Goal: Transaction & Acquisition: Purchase product/service

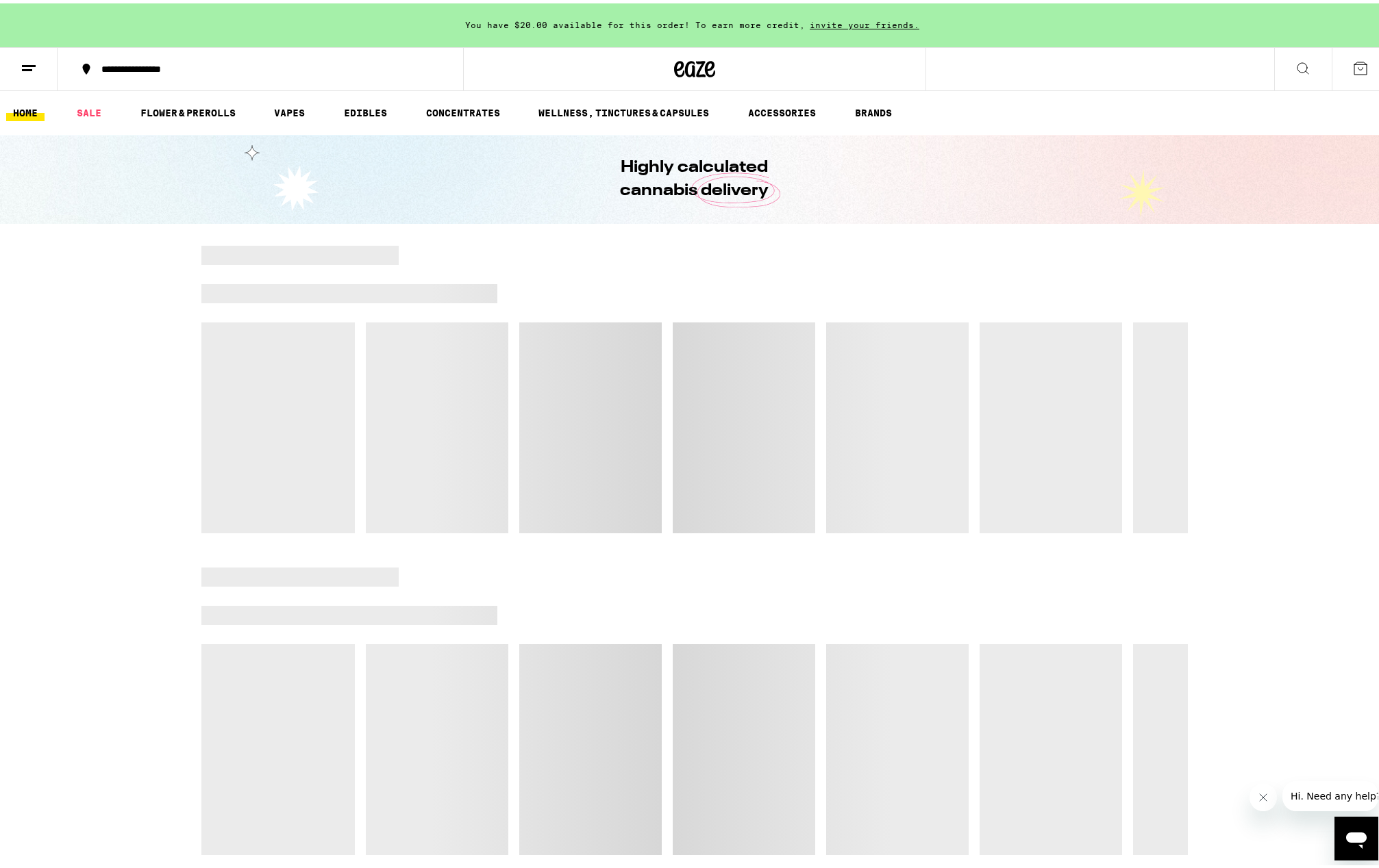
click at [477, 21] on span "You have $20.00 available for this order! To earn more credit," at bounding box center [634, 22] width 340 height 9
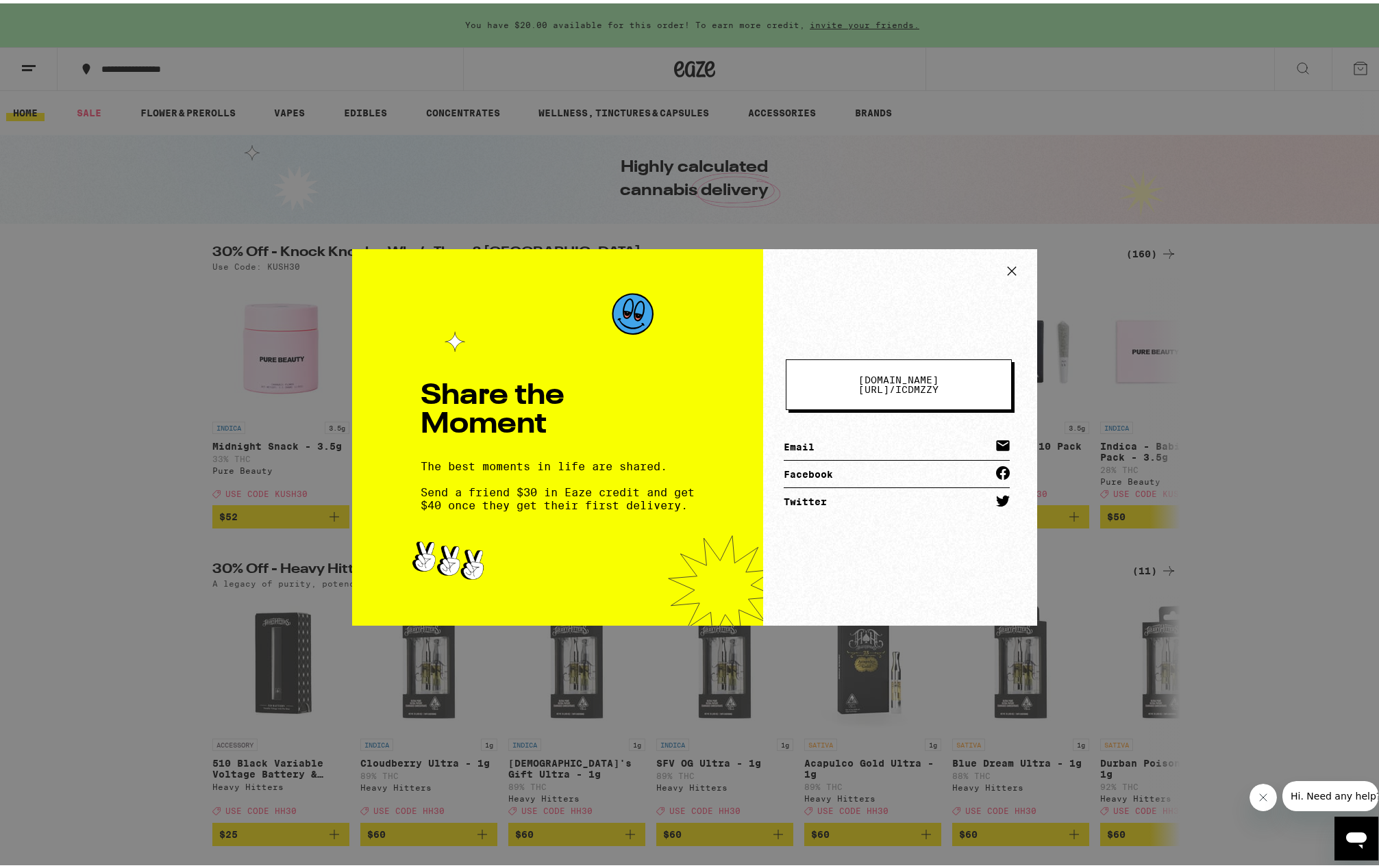
click at [405, 167] on div "Share the Moment The best moments in life are shared. Send a friend $30 in Eaze…" at bounding box center [695, 434] width 1389 height 868
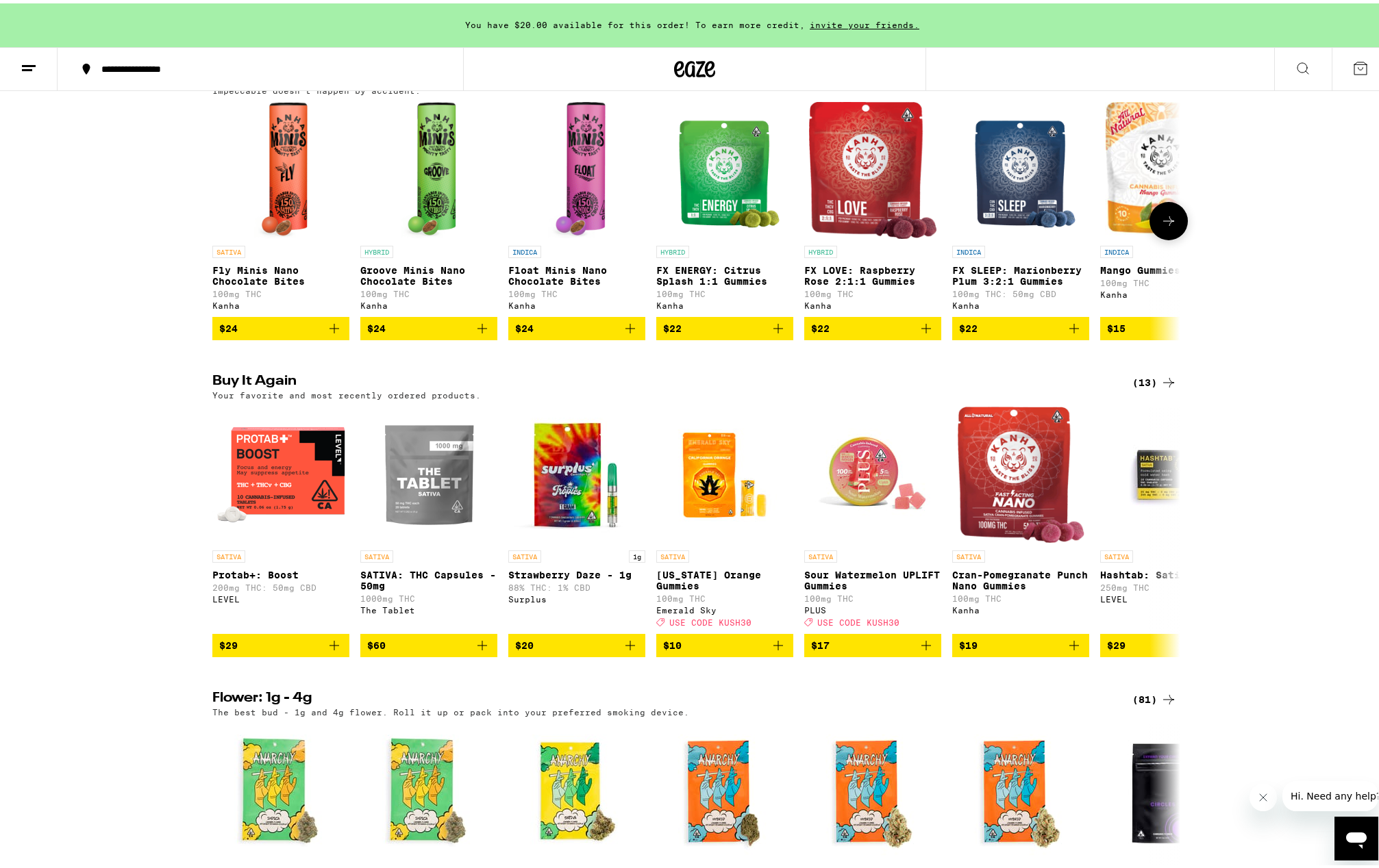
scroll to position [822, 0]
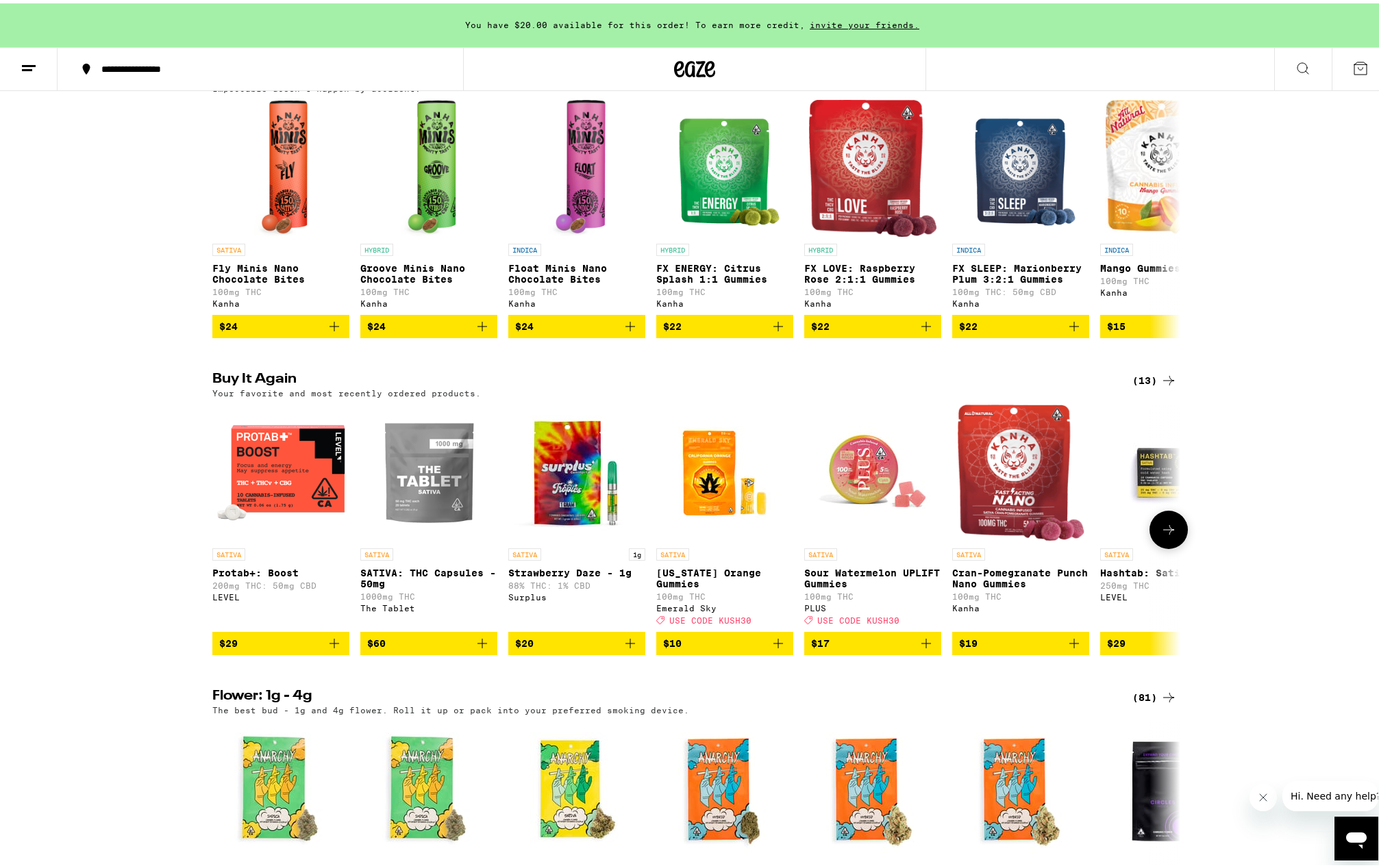
click at [326, 649] on icon "Add to bag" at bounding box center [334, 640] width 17 height 17
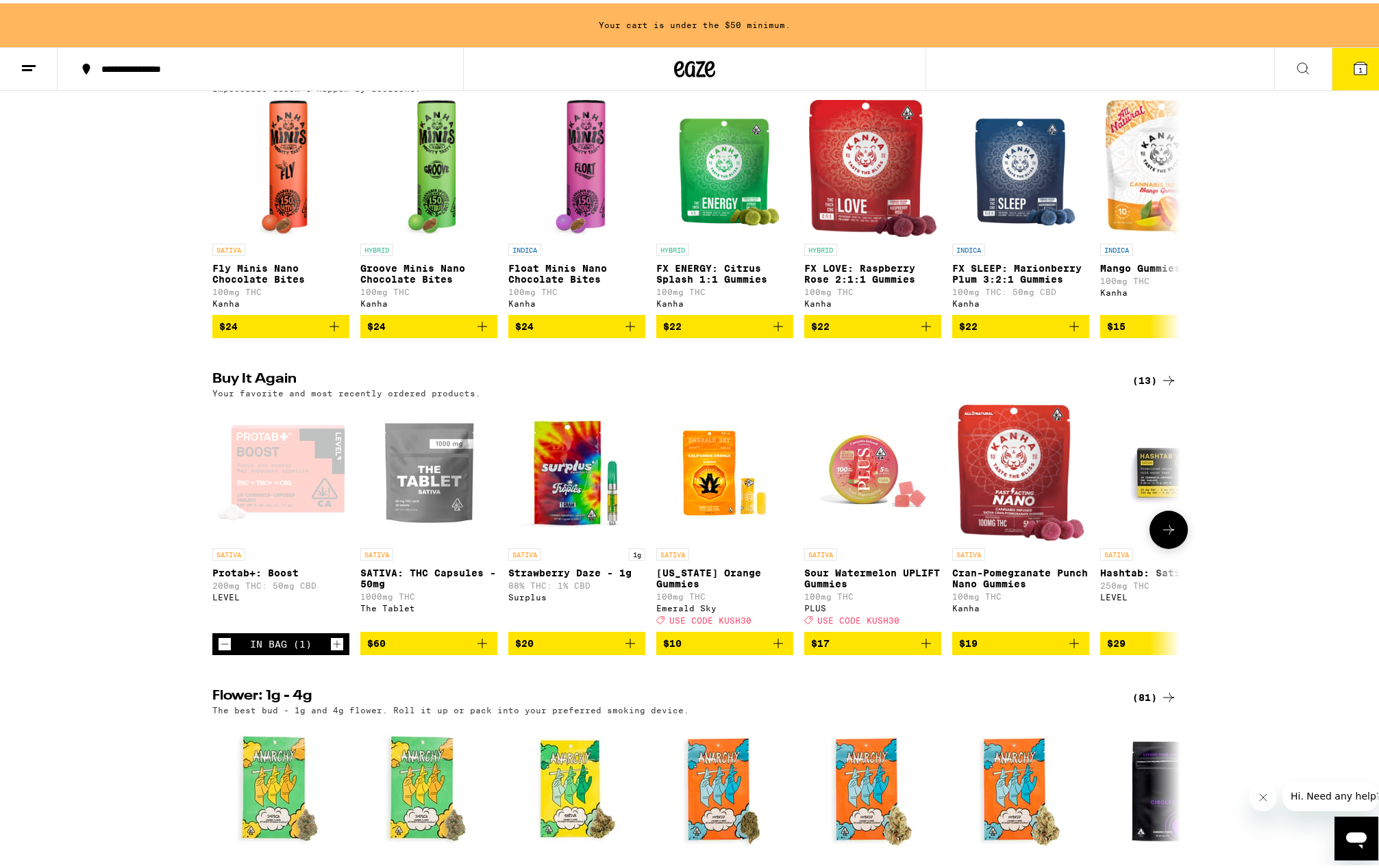
click at [331, 649] on icon "Increment" at bounding box center [337, 641] width 12 height 17
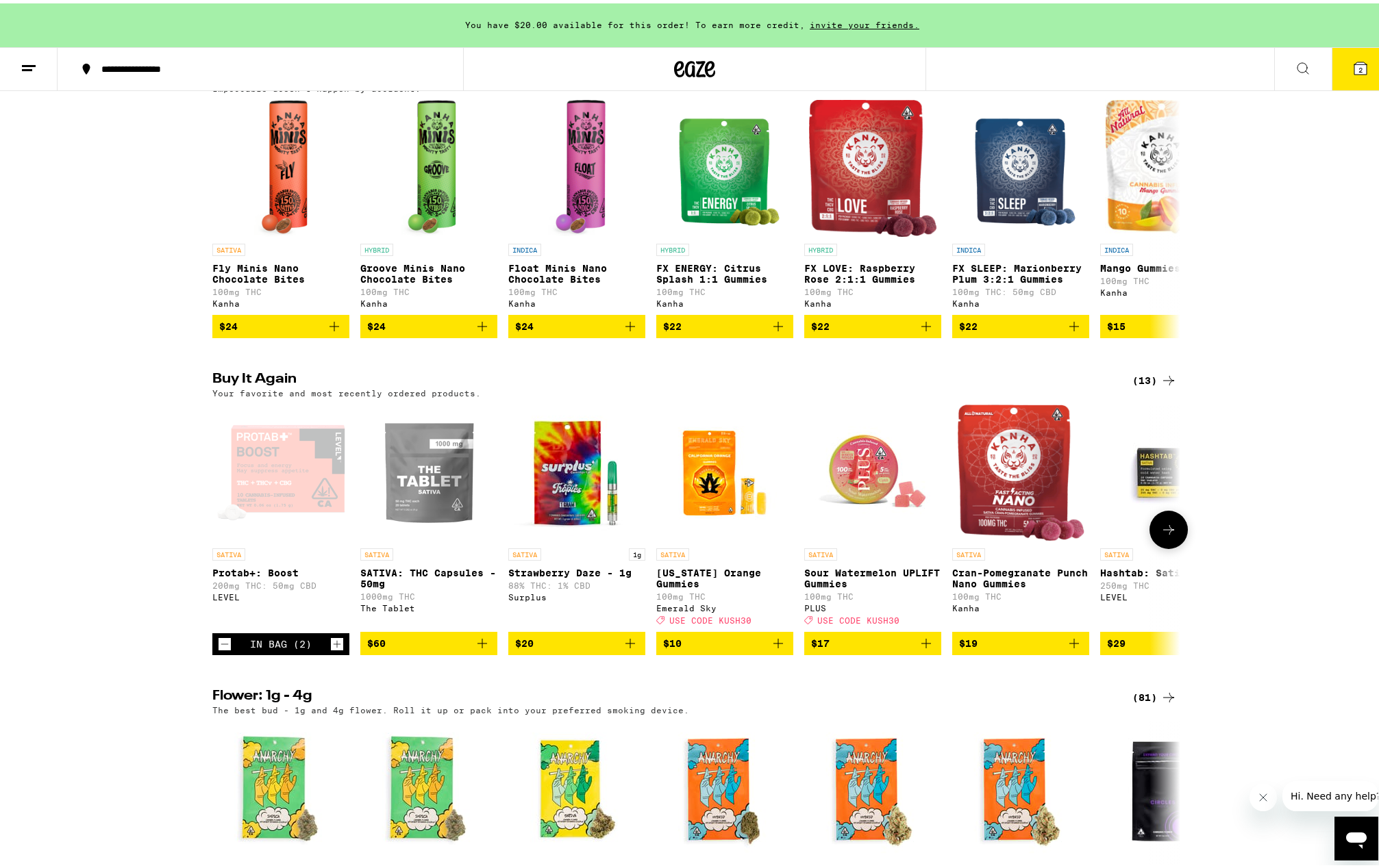
click at [331, 649] on icon "Increment" at bounding box center [337, 641] width 12 height 17
click at [1358, 66] on span "3" at bounding box center [1360, 66] width 4 height 8
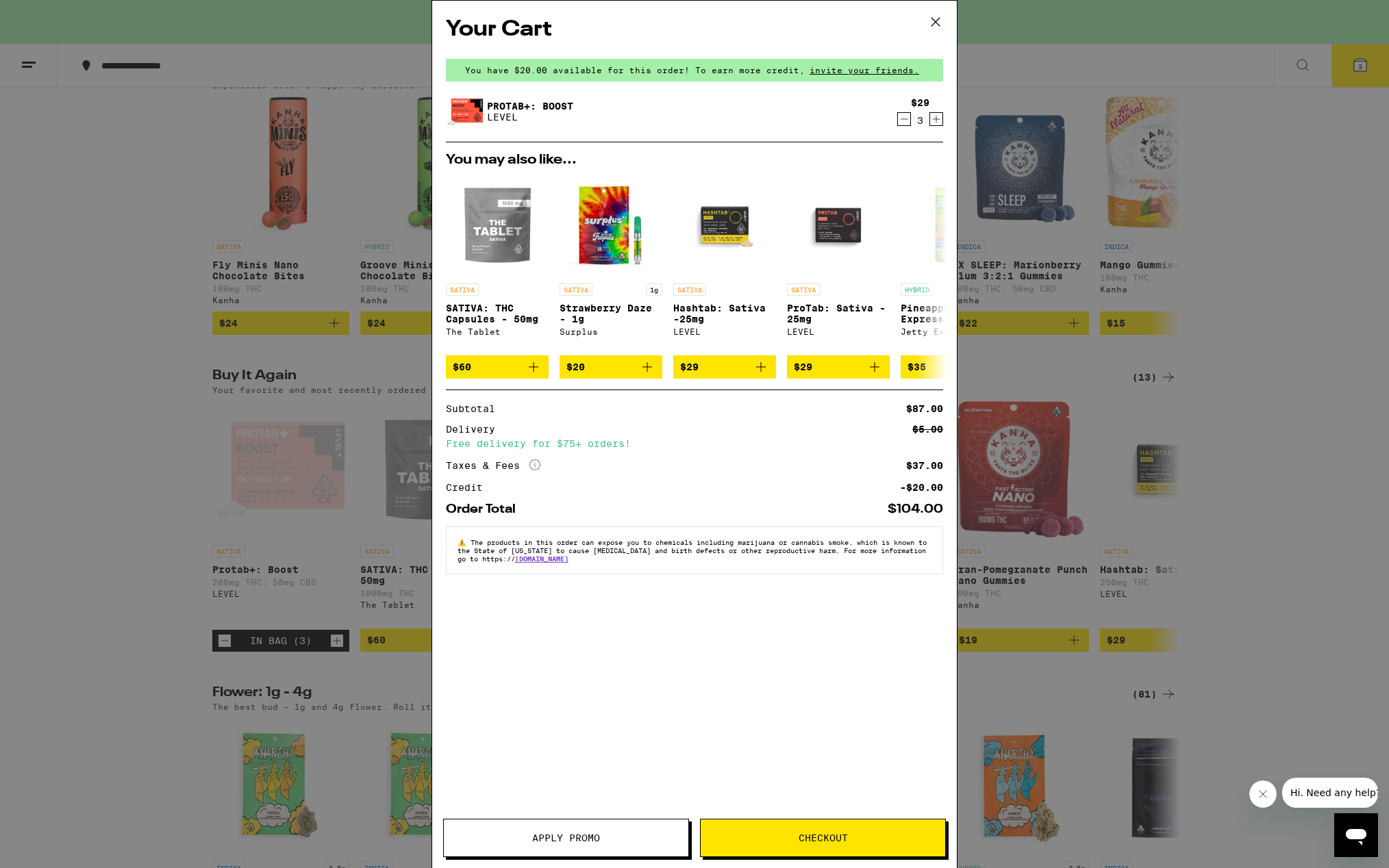
click at [923, 22] on button at bounding box center [936, 22] width 43 height 44
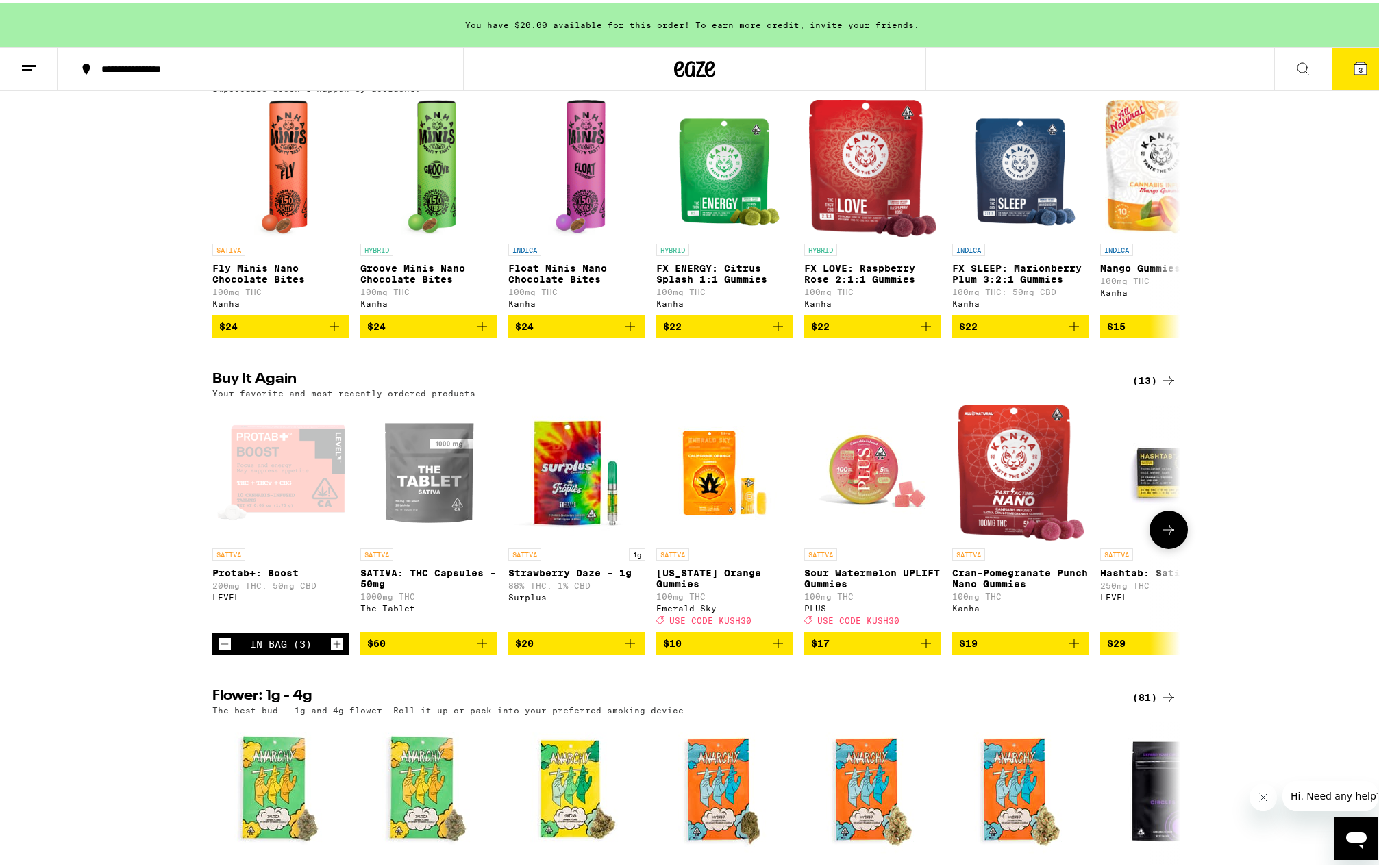
click at [219, 649] on icon "Decrement" at bounding box center [225, 641] width 12 height 17
click at [221, 649] on icon "Decrement" at bounding box center [225, 641] width 12 height 17
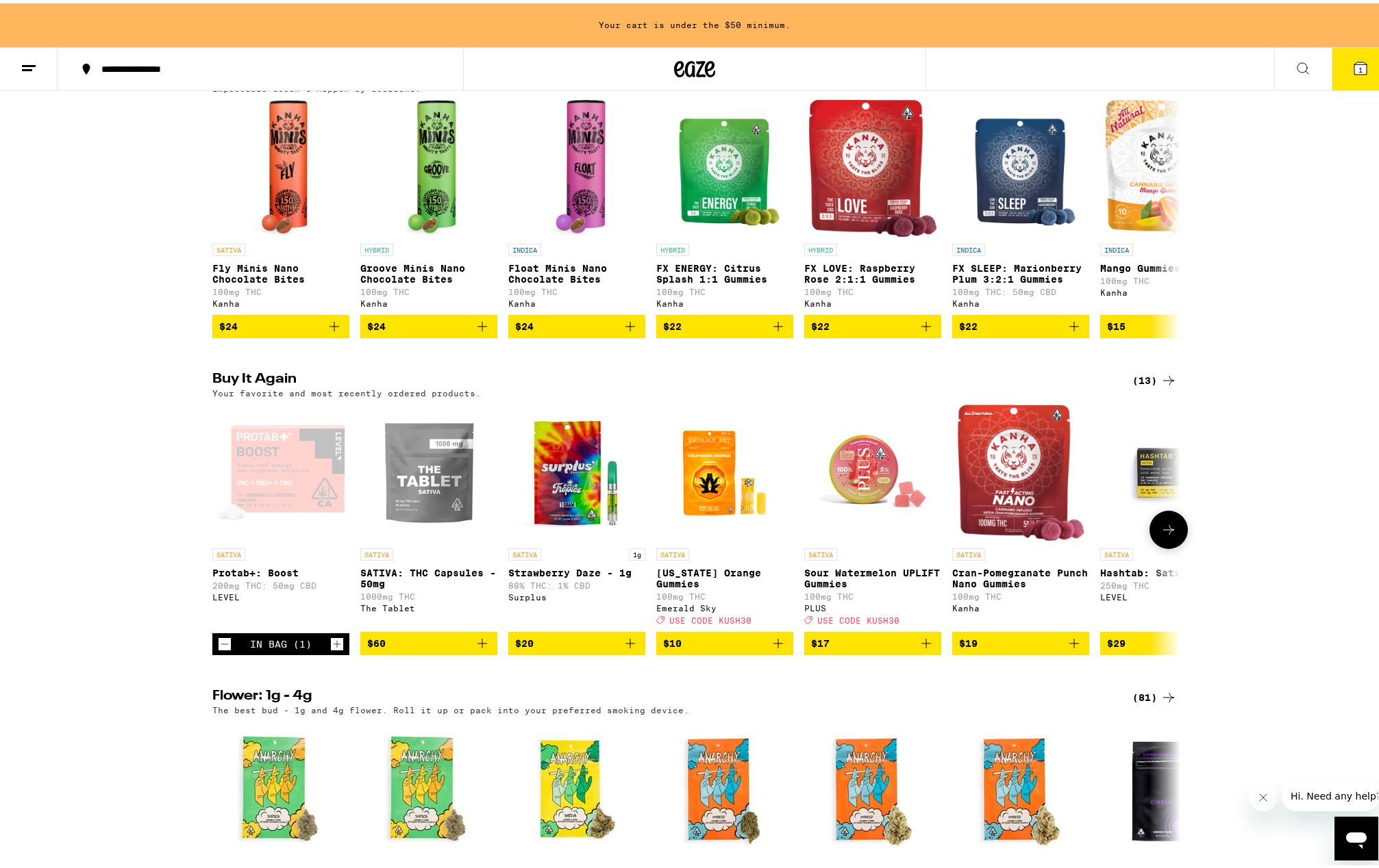
click at [221, 649] on icon "Decrement" at bounding box center [225, 641] width 12 height 17
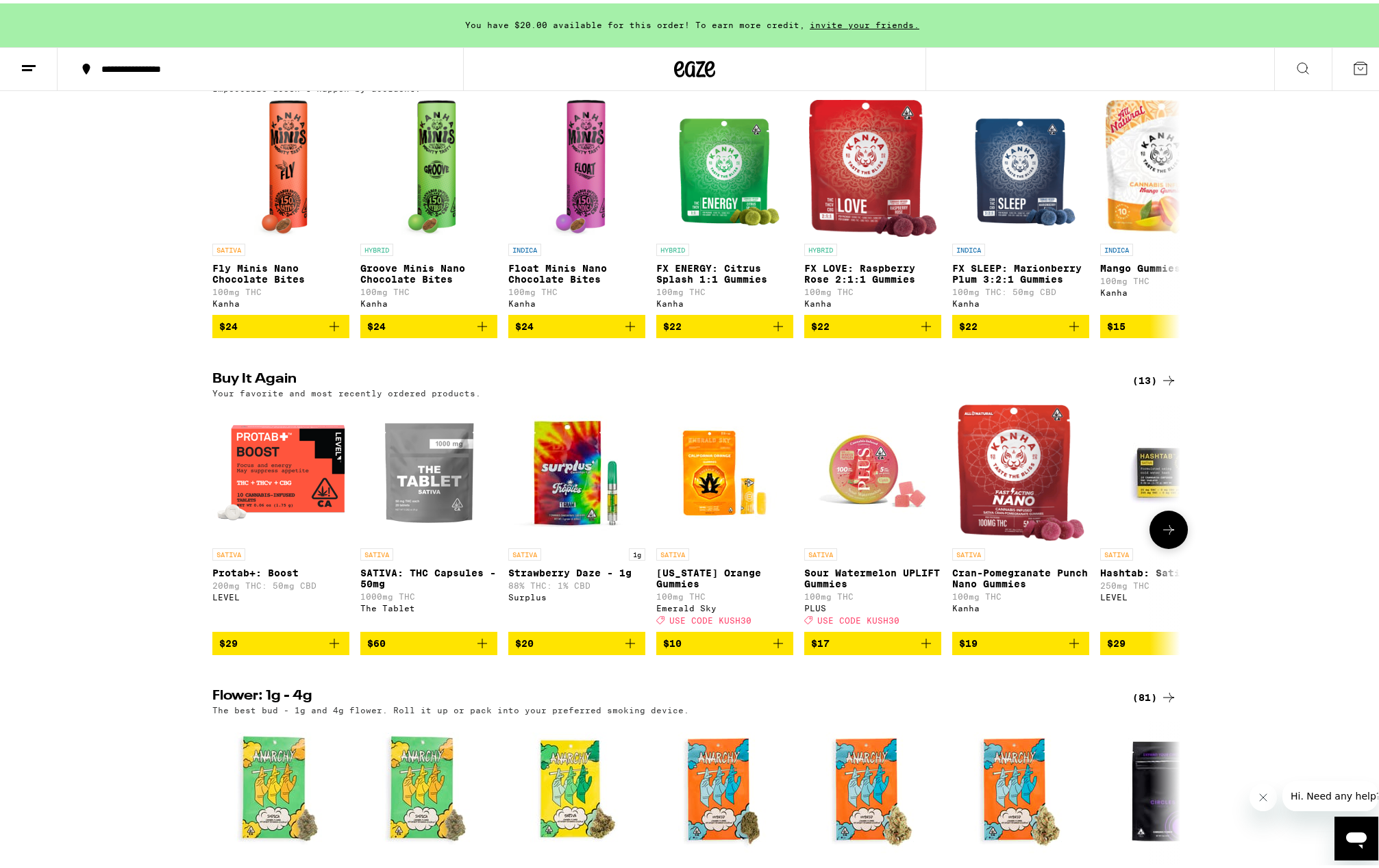
click at [435, 595] on div "SATIVA SATIVA: THC Capsules - 50mg 1000mg THC The Tablet" at bounding box center [428, 583] width 137 height 77
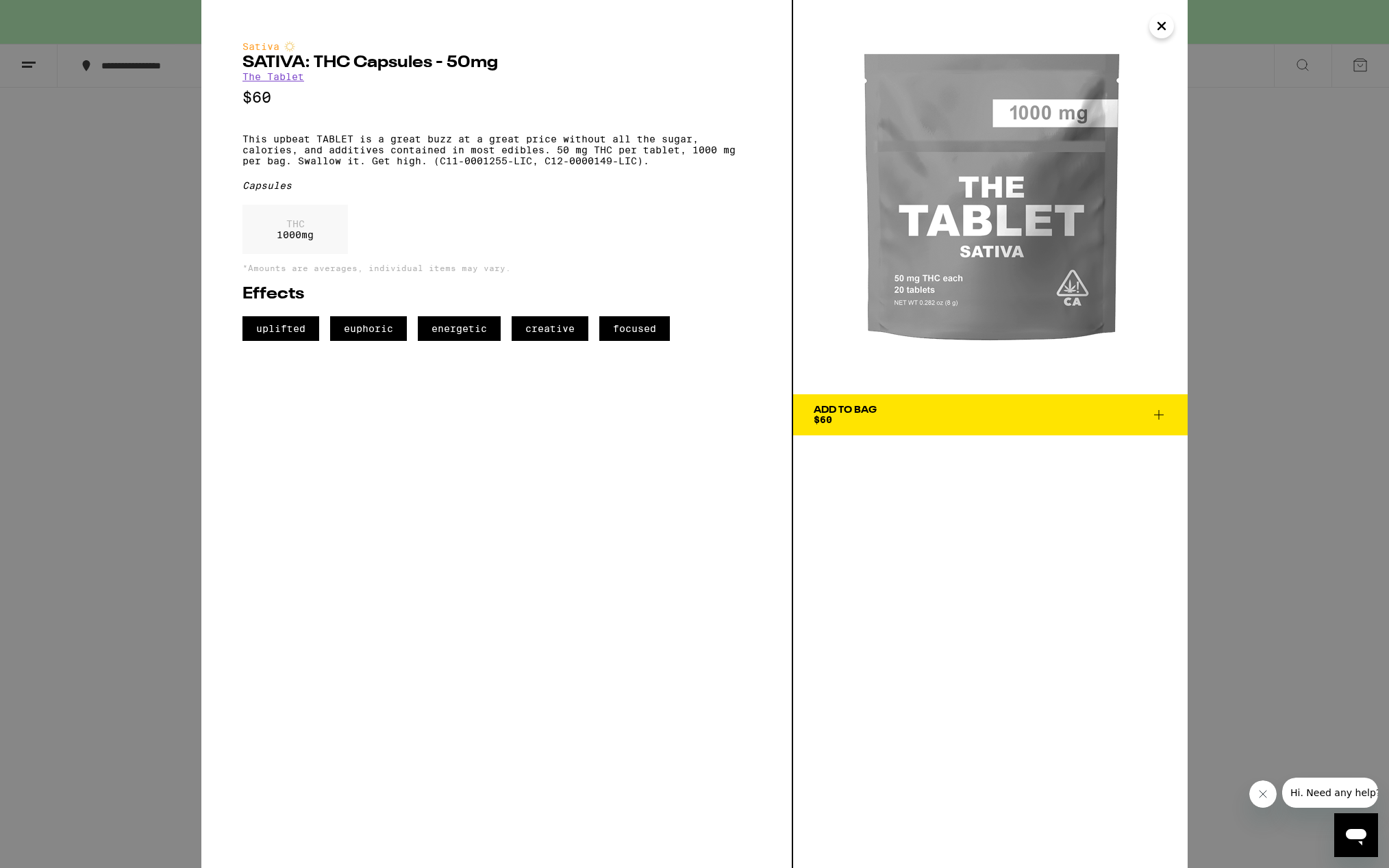
click at [165, 445] on div "Sativa SATIVA: THC Capsules - 50mg The Tablet $60 This upbeat TABLET is a great…" at bounding box center [694, 434] width 1389 height 868
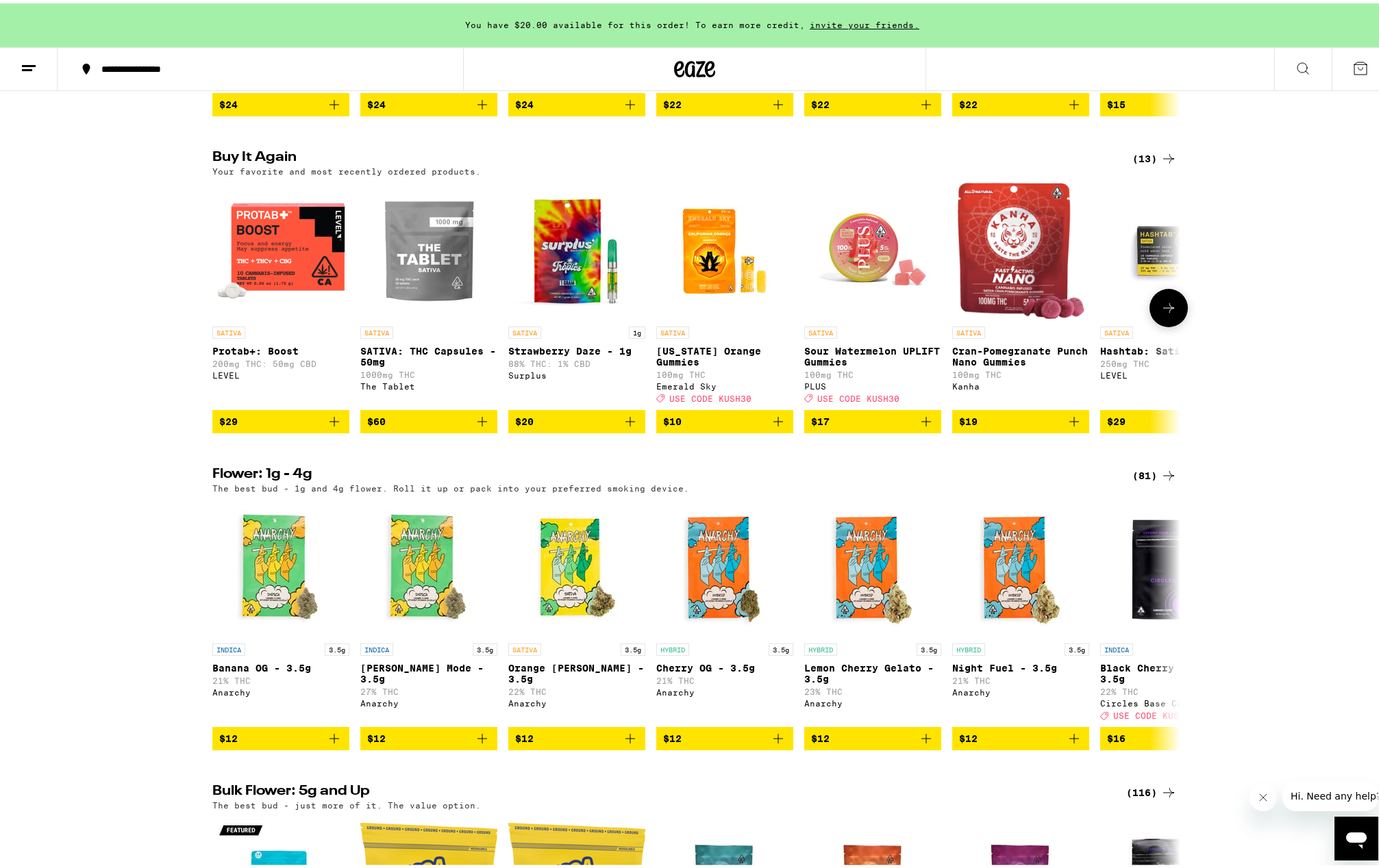
scroll to position [1027, 0]
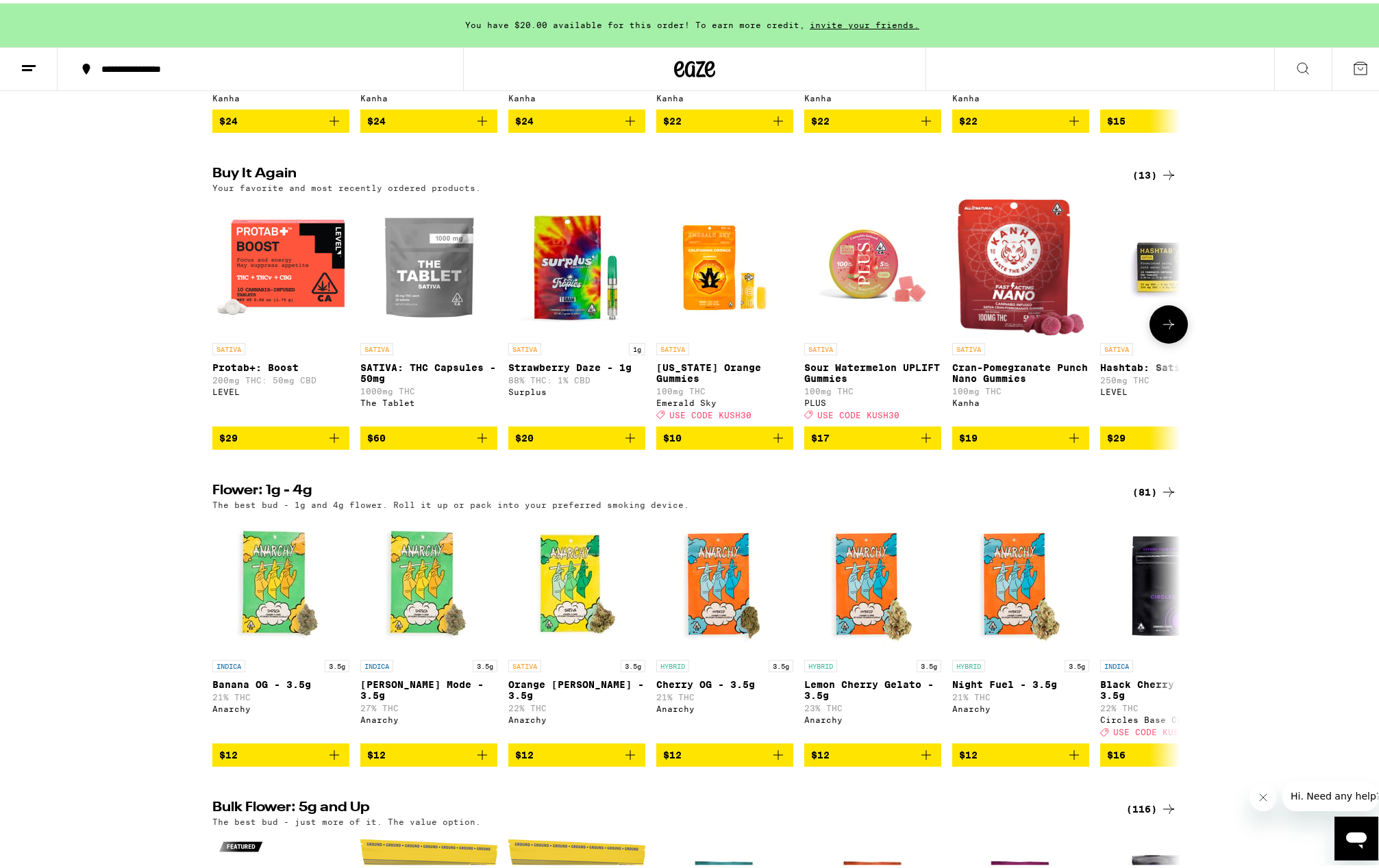
click at [422, 306] on img "Open page for SATIVA: THC Capsules - 50mg from The Tablet" at bounding box center [428, 264] width 137 height 137
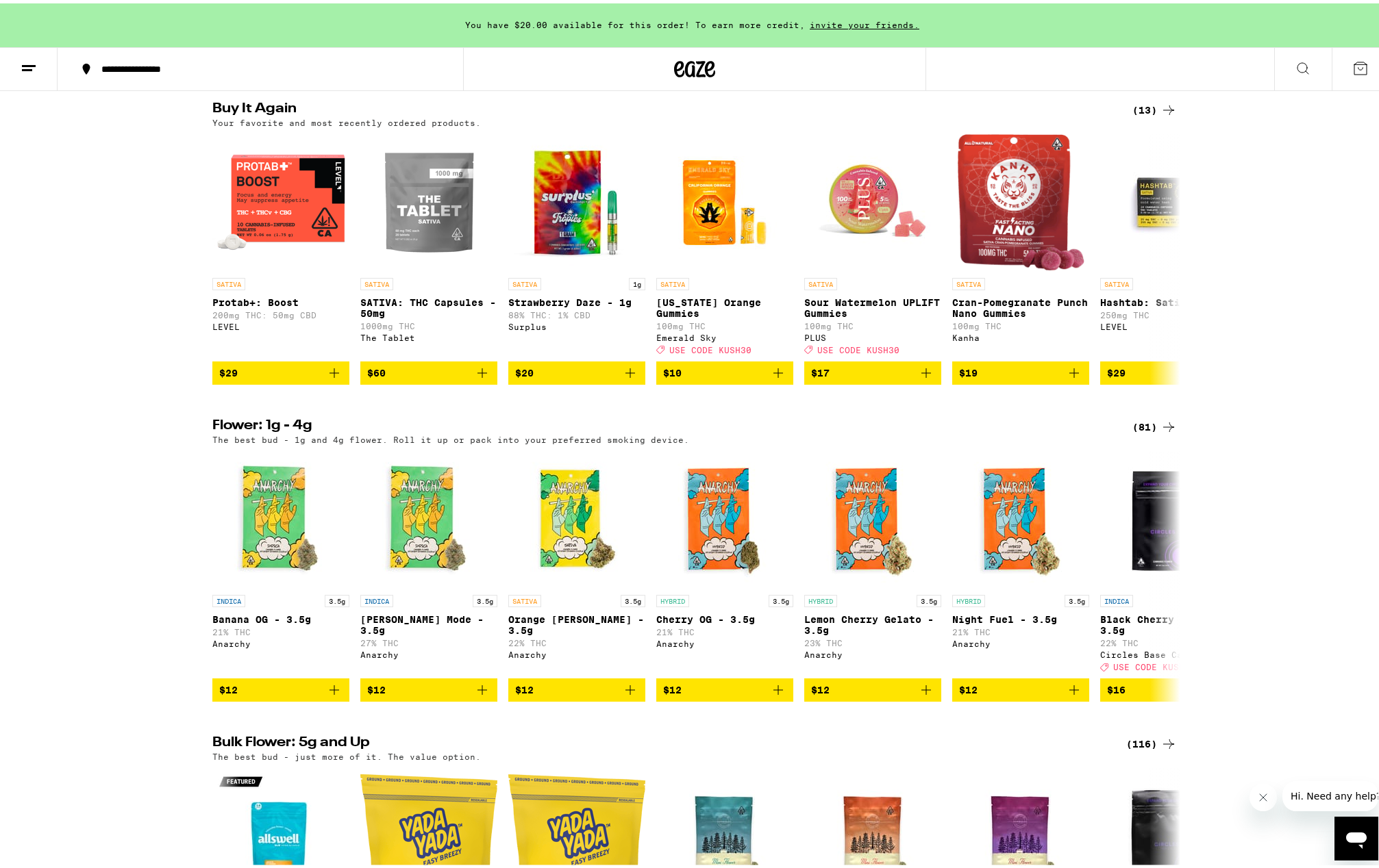
scroll to position [274, 0]
